Goal: Task Accomplishment & Management: Manage account settings

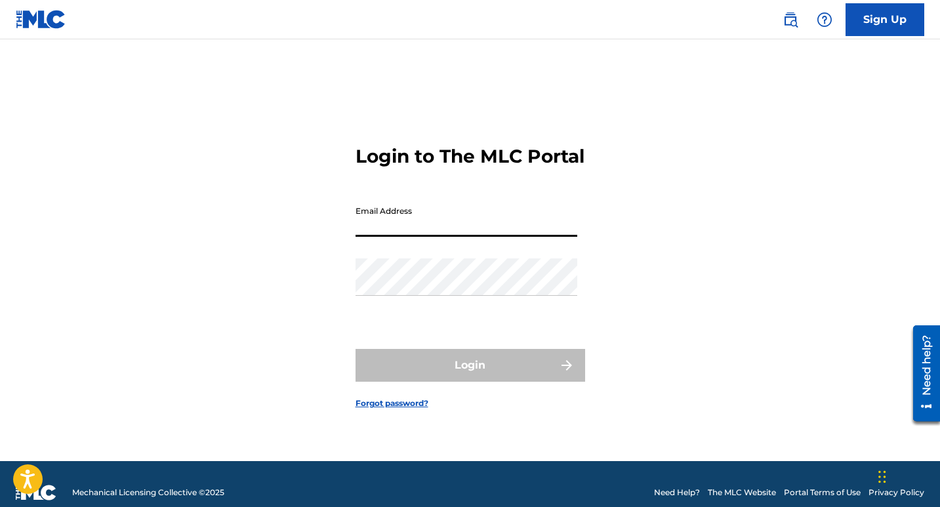
drag, startPoint x: 389, startPoint y: 221, endPoint x: 387, endPoint y: 211, distance: 10.0
click at [389, 221] on input "Email Address" at bounding box center [466, 217] width 222 height 37
type input "[EMAIL_ADDRESS][DOMAIN_NAME]"
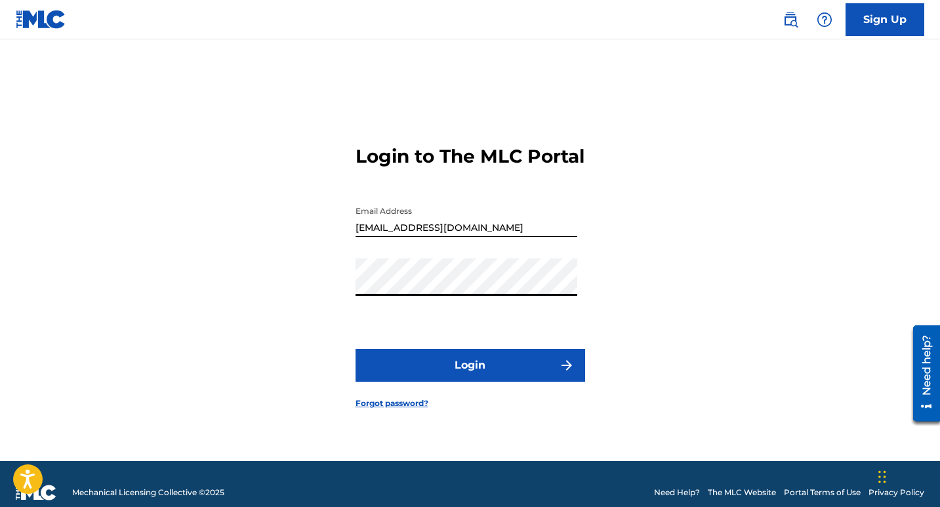
click at [457, 381] on button "Login" at bounding box center [469, 365] width 229 height 33
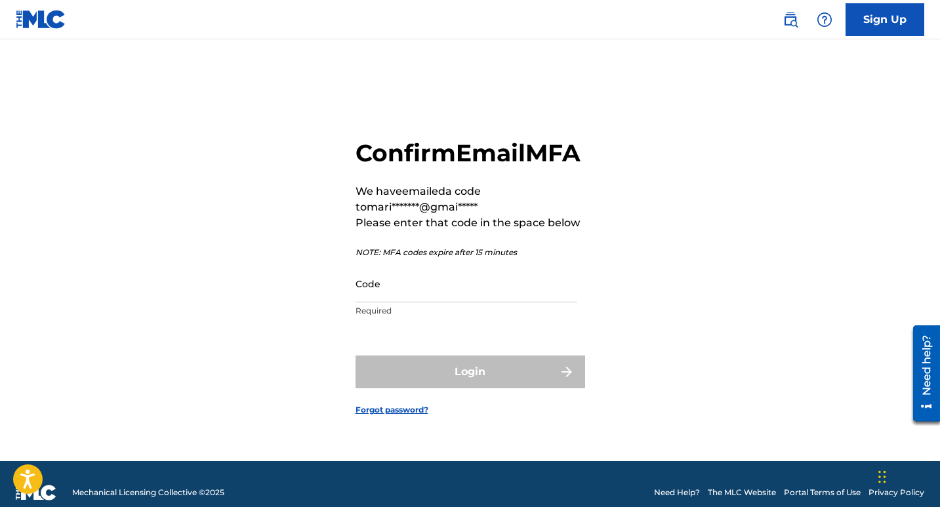
click at [403, 302] on input "Code" at bounding box center [466, 283] width 222 height 37
drag, startPoint x: 403, startPoint y: 306, endPoint x: 380, endPoint y: 307, distance: 23.0
paste input "809063"
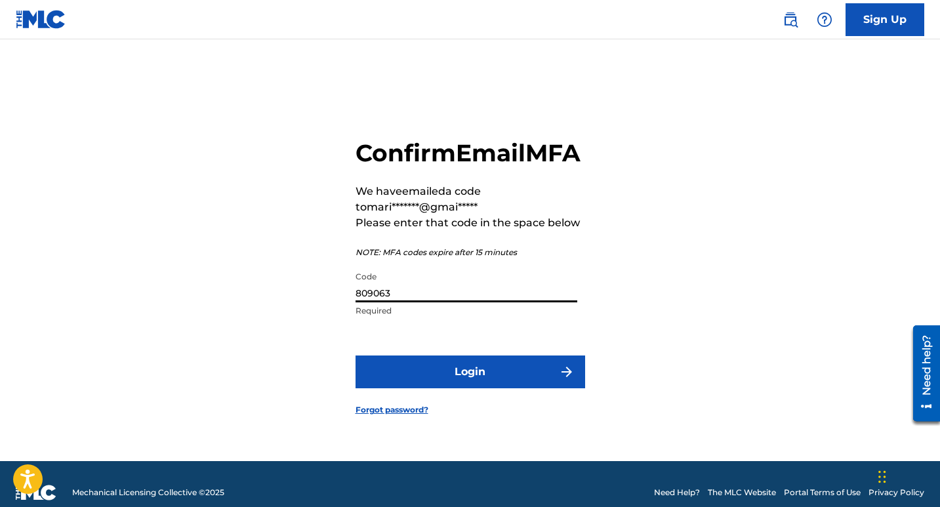
type input "809063"
click at [416, 382] on button "Login" at bounding box center [469, 371] width 229 height 33
